Goal: Transaction & Acquisition: Obtain resource

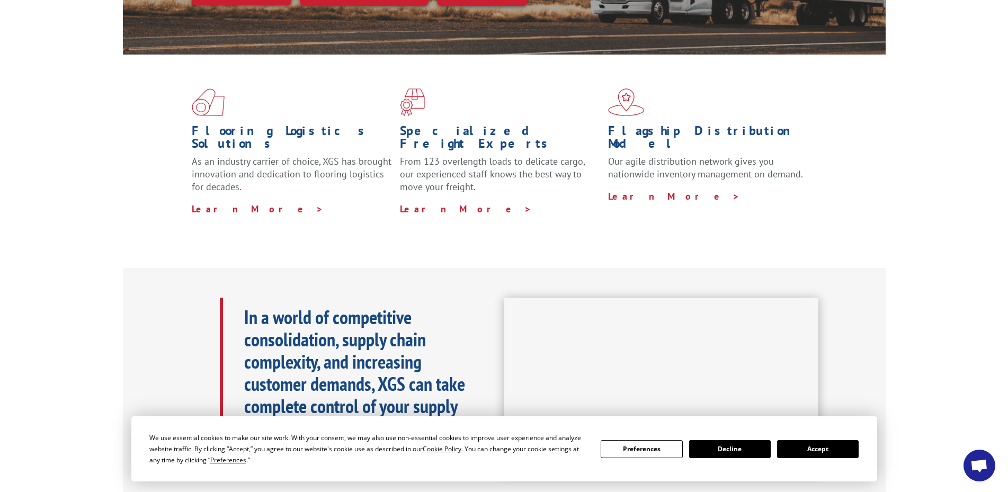
scroll to position [265, 0]
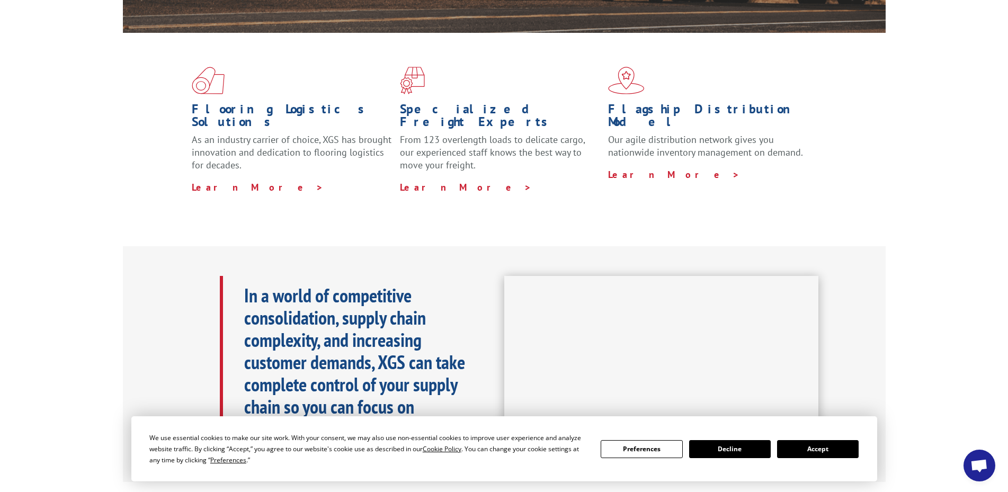
click at [801, 448] on button "Accept" at bounding box center [818, 449] width 82 height 18
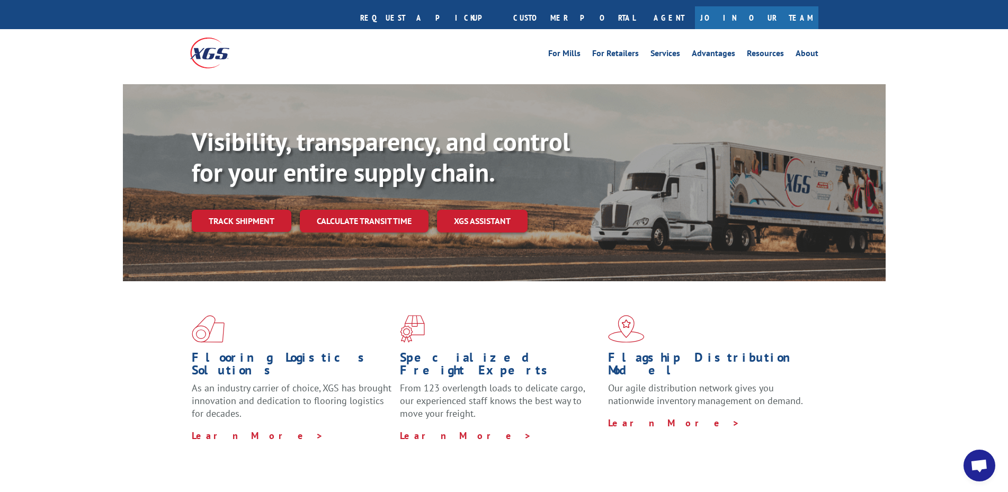
scroll to position [0, 0]
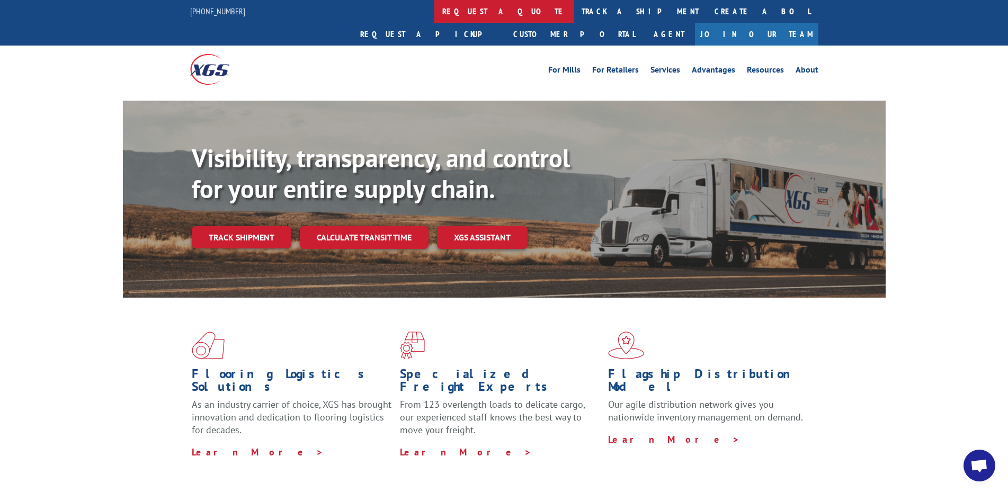
click at [434, 12] on link "request a quote" at bounding box center [503, 11] width 139 height 23
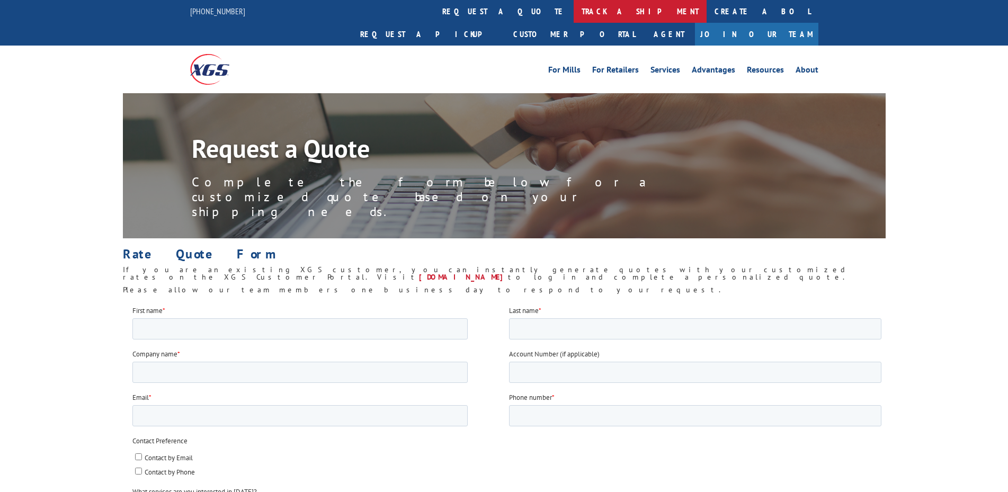
click at [574, 9] on link "track a shipment" at bounding box center [640, 11] width 133 height 23
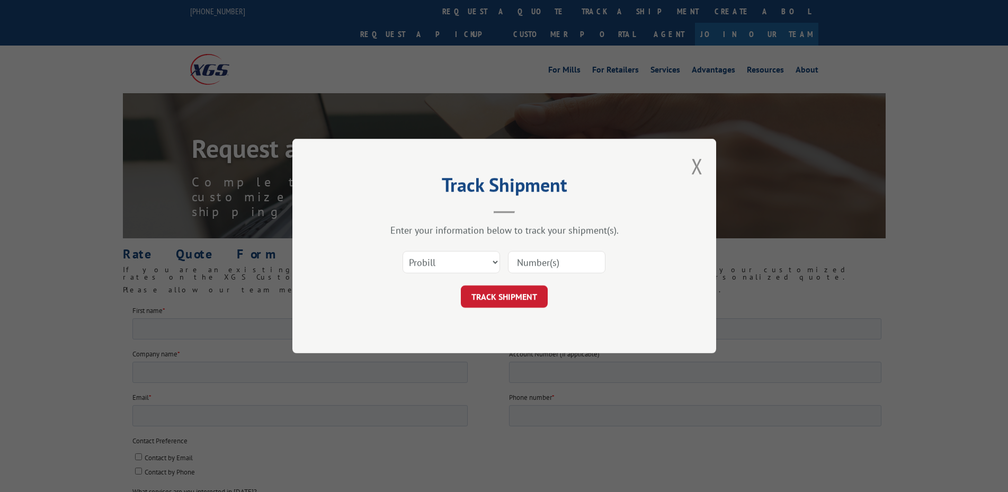
click at [697, 161] on button "Close modal" at bounding box center [697, 166] width 12 height 28
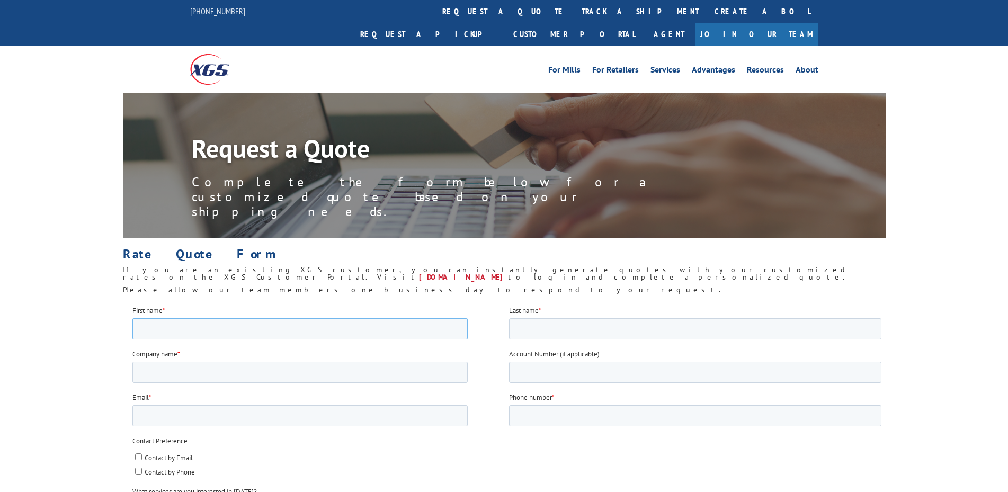
click at [338, 334] on input "First name *" at bounding box center [299, 328] width 335 height 21
type input "17496714"
